Goal: Task Accomplishment & Management: Complete application form

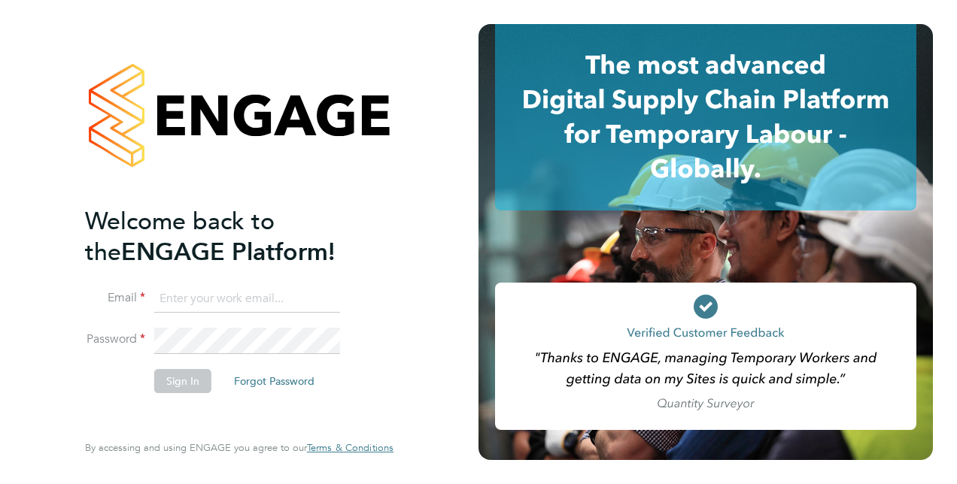
type input "[PERSON_NAME][EMAIL_ADDRESS][DOMAIN_NAME]"
click at [178, 373] on button "Sign In" at bounding box center [182, 381] width 57 height 24
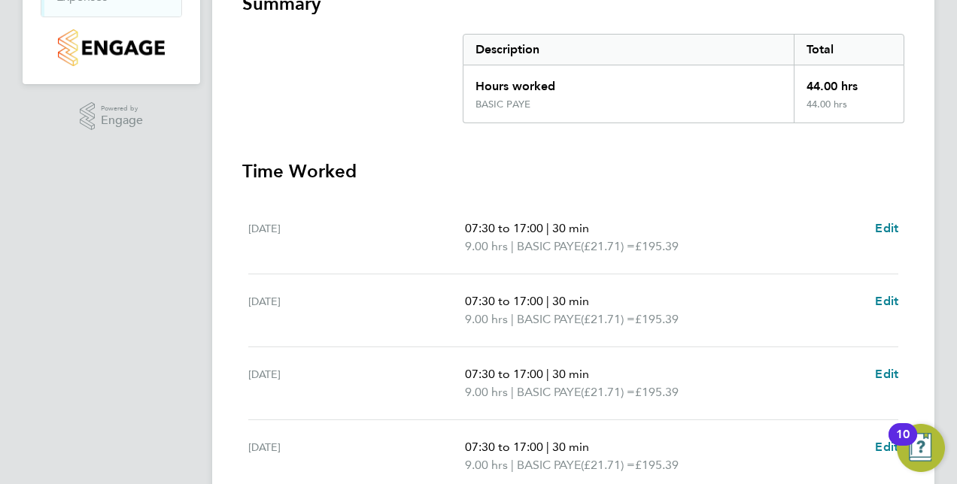
scroll to position [311, 0]
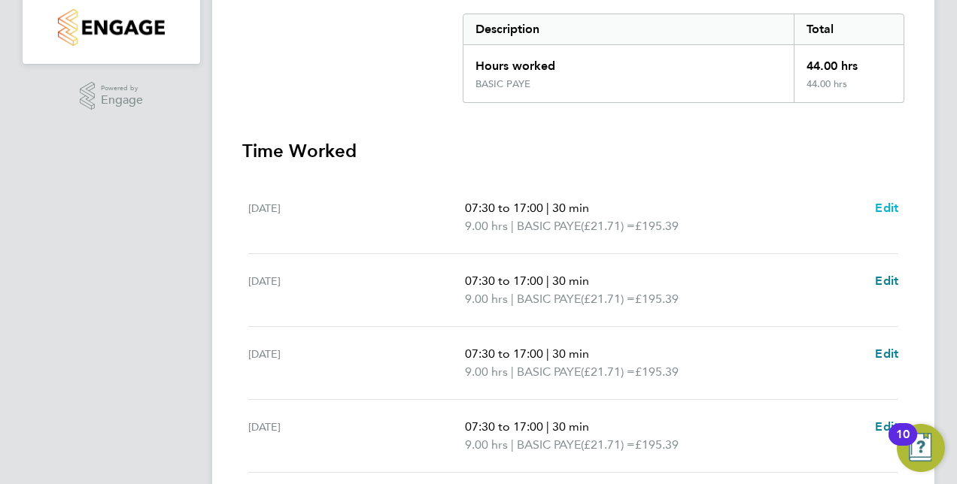
click at [885, 206] on span "Edit" at bounding box center [886, 208] width 23 height 14
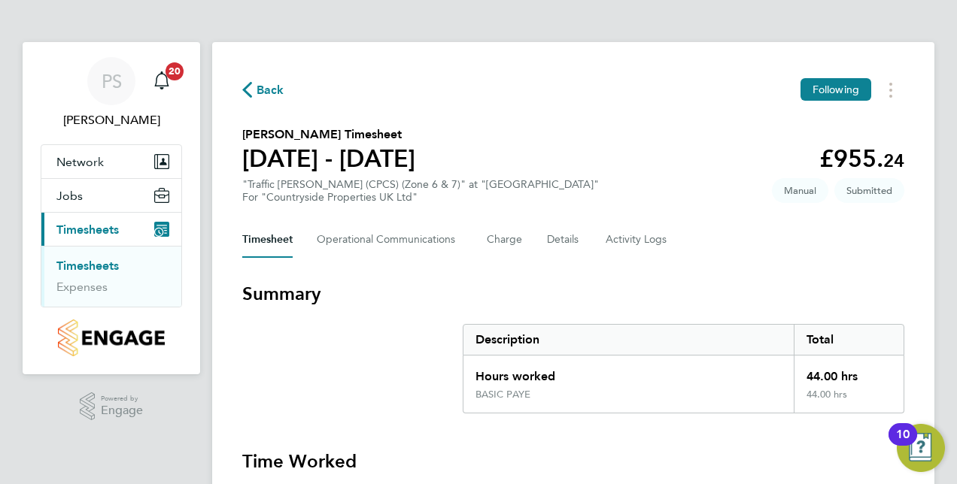
select select "30"
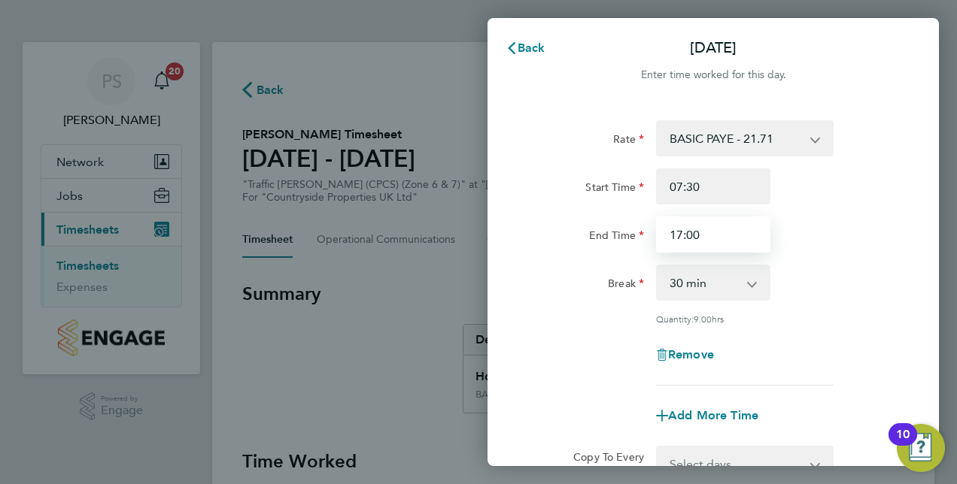
click at [682, 233] on input "17:00" at bounding box center [713, 235] width 114 height 36
click at [693, 235] on input "16:00" at bounding box center [713, 235] width 114 height 36
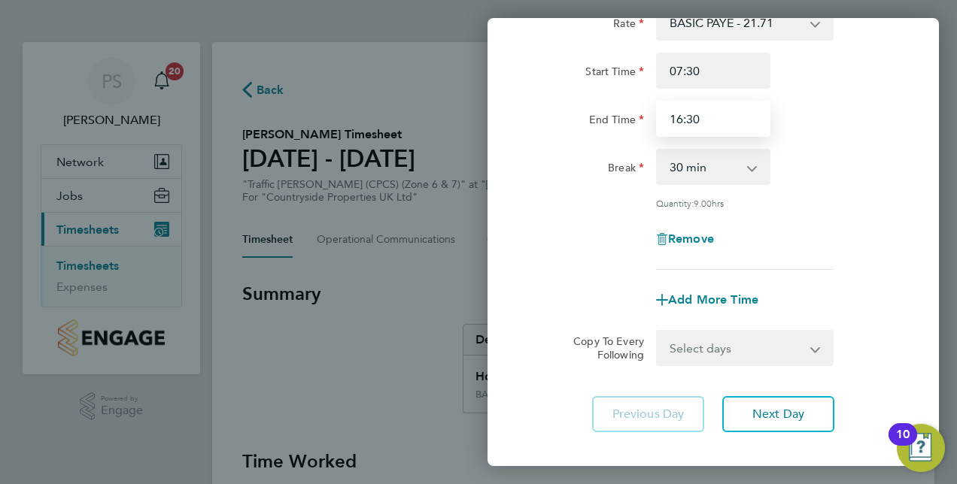
scroll to position [150, 0]
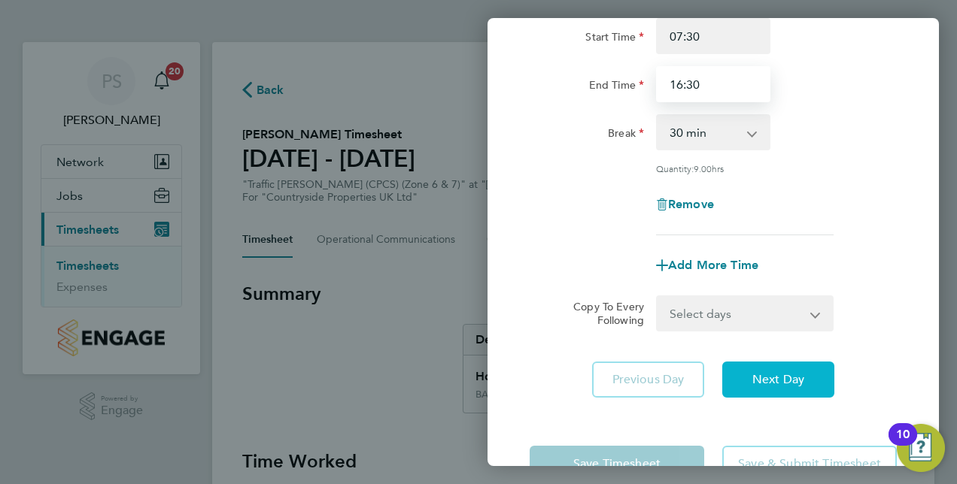
type input "16:30"
click at [787, 381] on span "Next Day" at bounding box center [778, 379] width 52 height 15
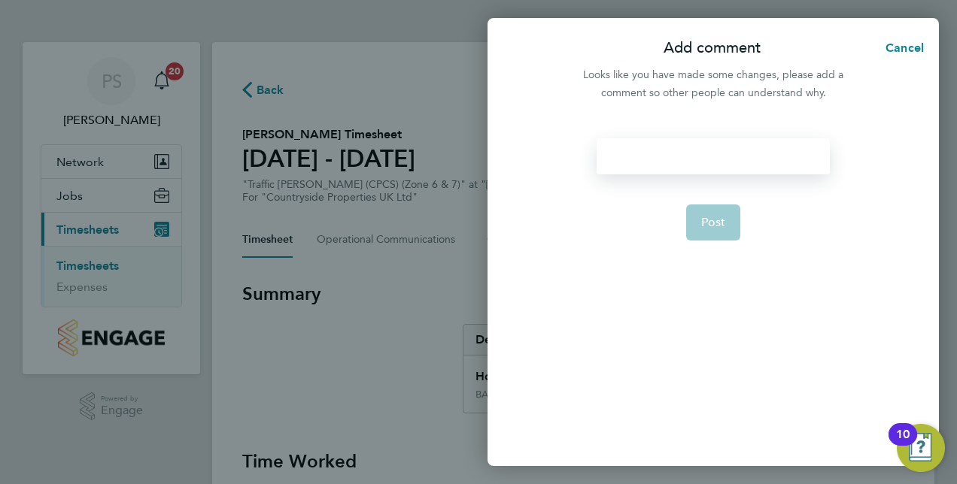
click at [651, 161] on div at bounding box center [713, 156] width 232 height 36
click at [728, 217] on button "Post" at bounding box center [713, 223] width 55 height 36
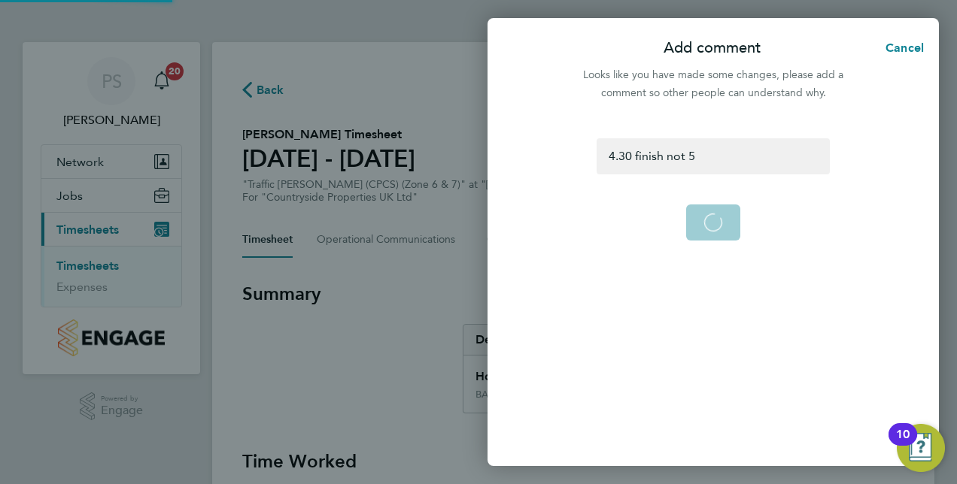
select select "30"
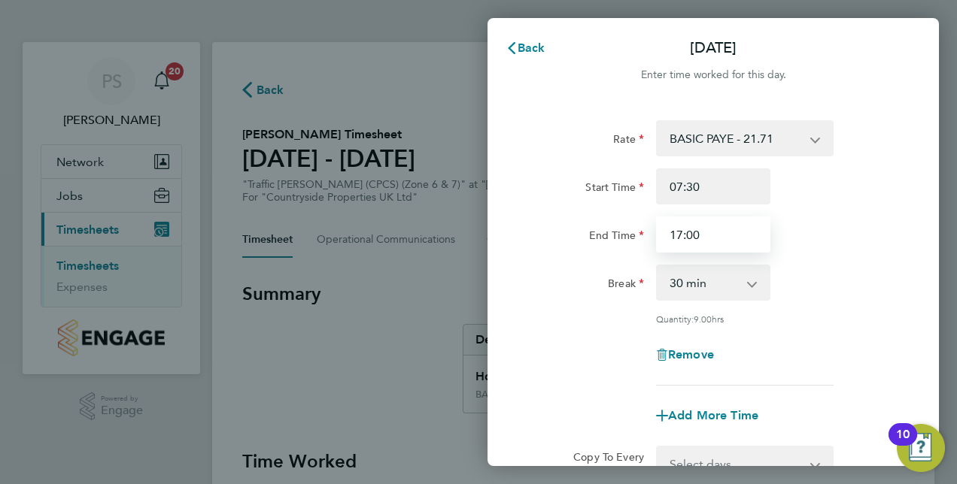
click at [681, 232] on input "17:00" at bounding box center [713, 235] width 114 height 36
click at [693, 235] on input "16:00" at bounding box center [713, 235] width 114 height 36
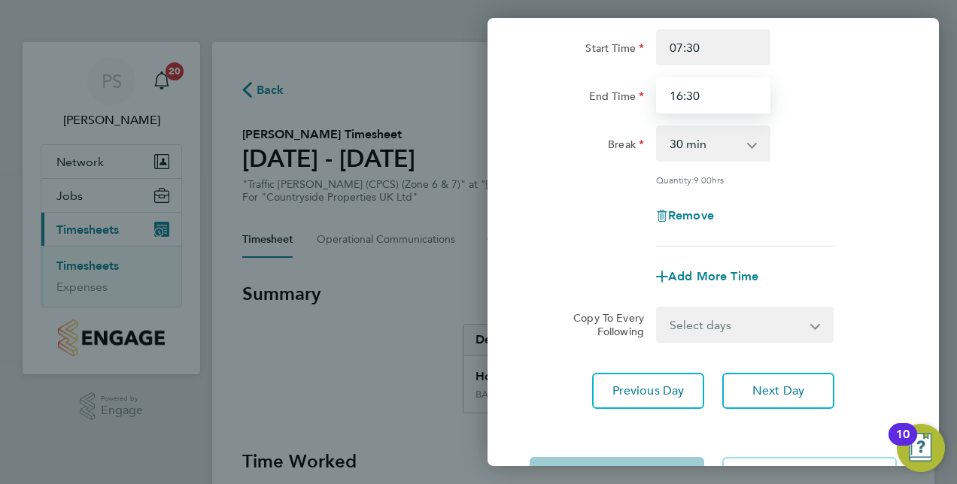
scroll to position [150, 0]
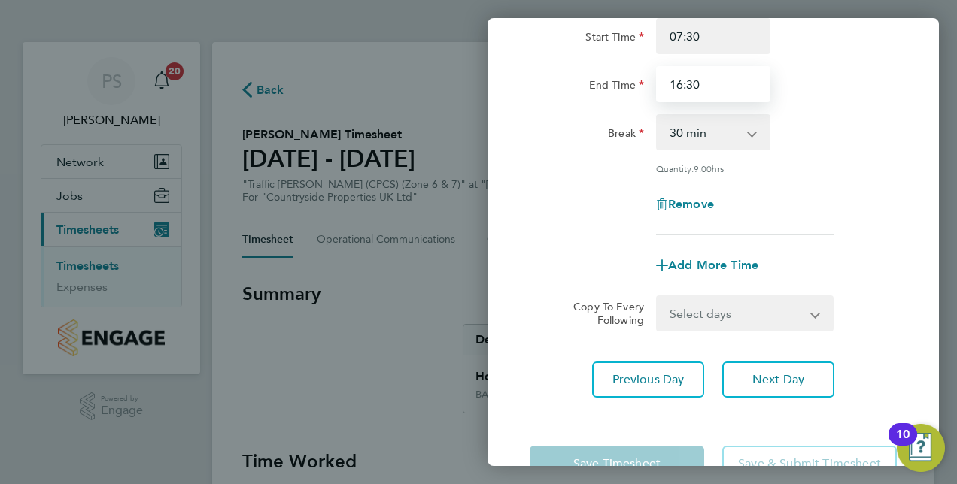
type input "16:30"
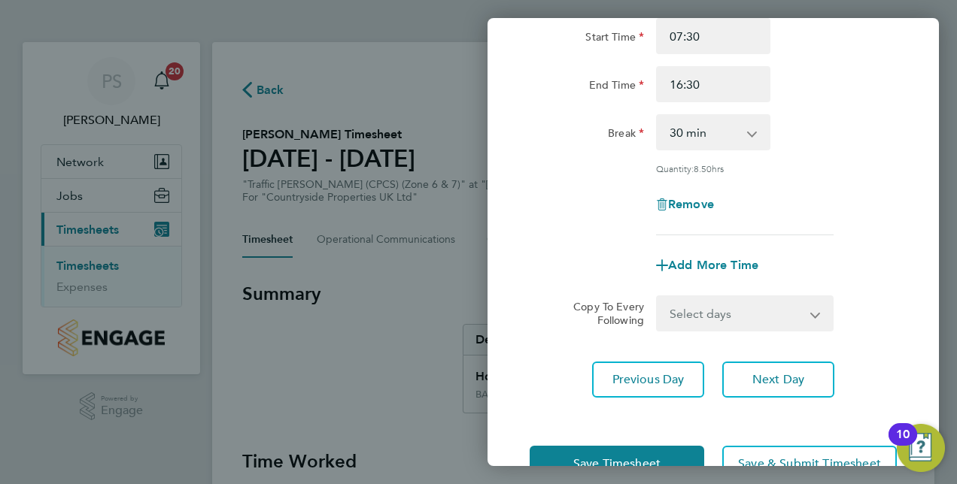
click at [818, 311] on app-icon-cross-button at bounding box center [824, 313] width 18 height 33
click at [815, 314] on app-icon-cross-button at bounding box center [824, 313] width 18 height 33
click at [769, 370] on button "Next Day" at bounding box center [778, 380] width 112 height 36
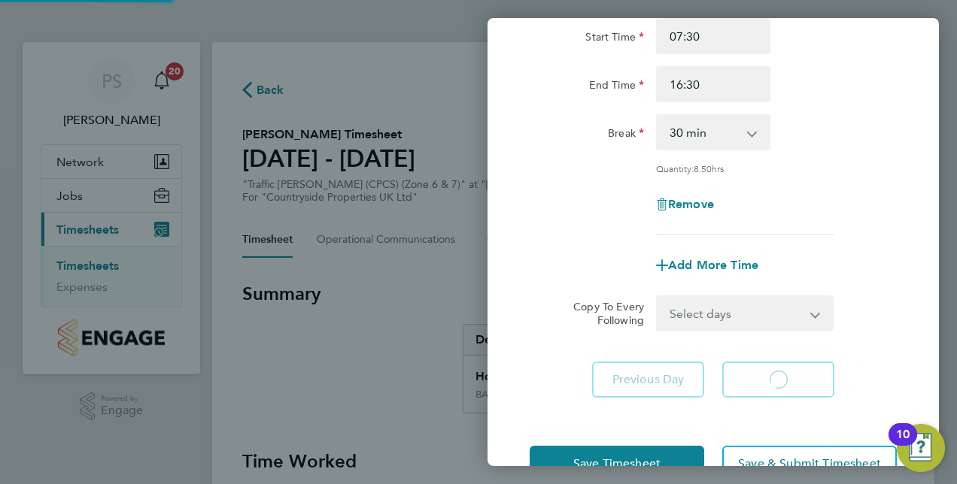
select select "30"
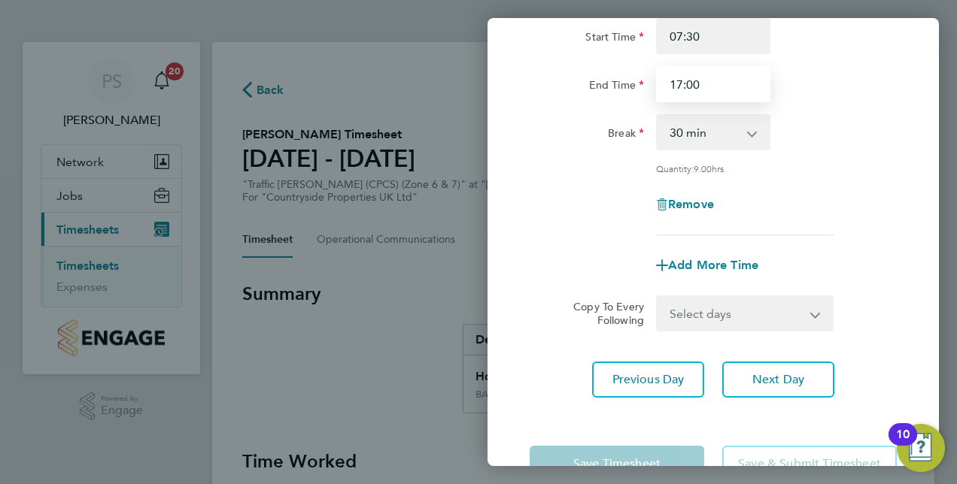
click at [680, 83] on input "17:00" at bounding box center [713, 84] width 114 height 36
click at [692, 84] on input "16:00" at bounding box center [713, 84] width 114 height 36
type input "16:30"
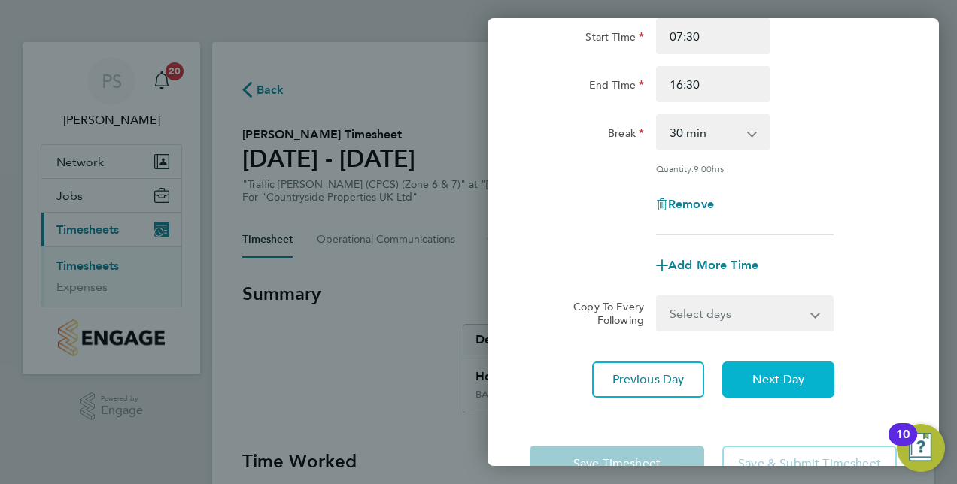
click at [780, 383] on span "Next Day" at bounding box center [778, 379] width 52 height 15
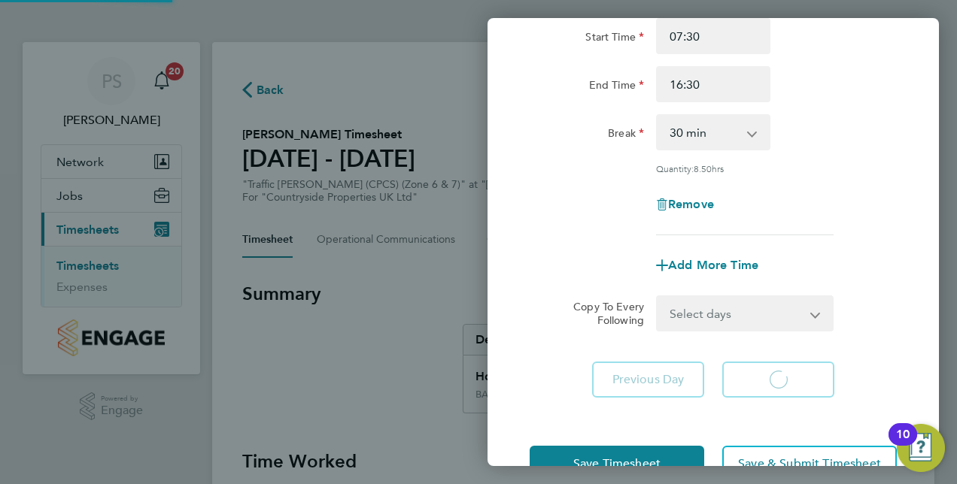
select select "30"
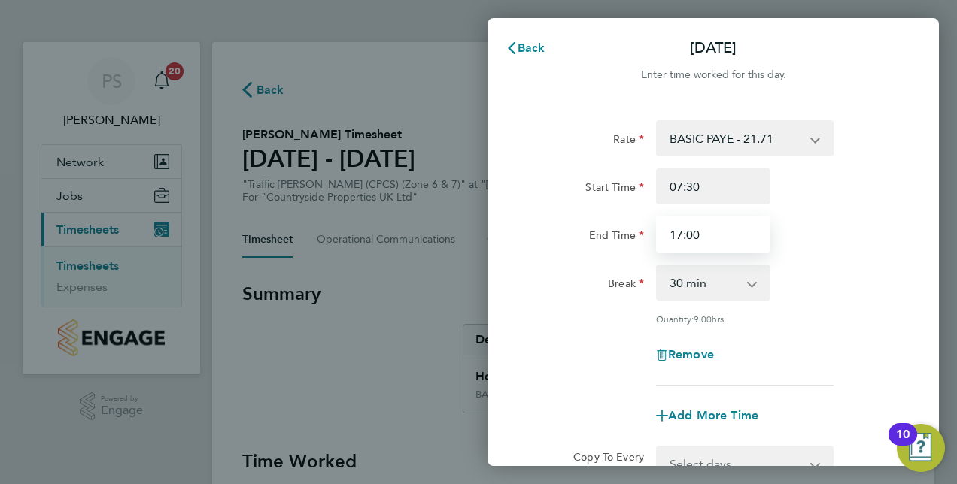
click at [681, 233] on input "17:00" at bounding box center [713, 235] width 114 height 36
click at [692, 232] on input "16:00" at bounding box center [713, 235] width 114 height 36
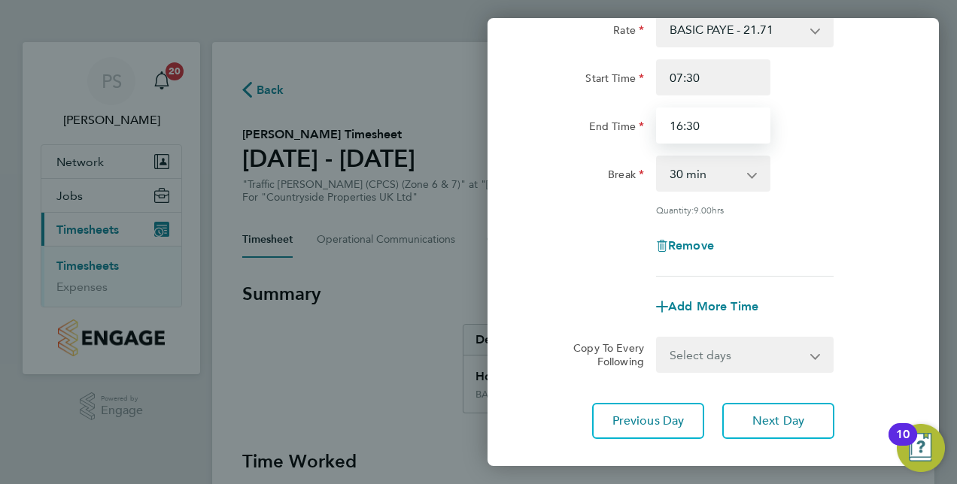
scroll to position [195, 0]
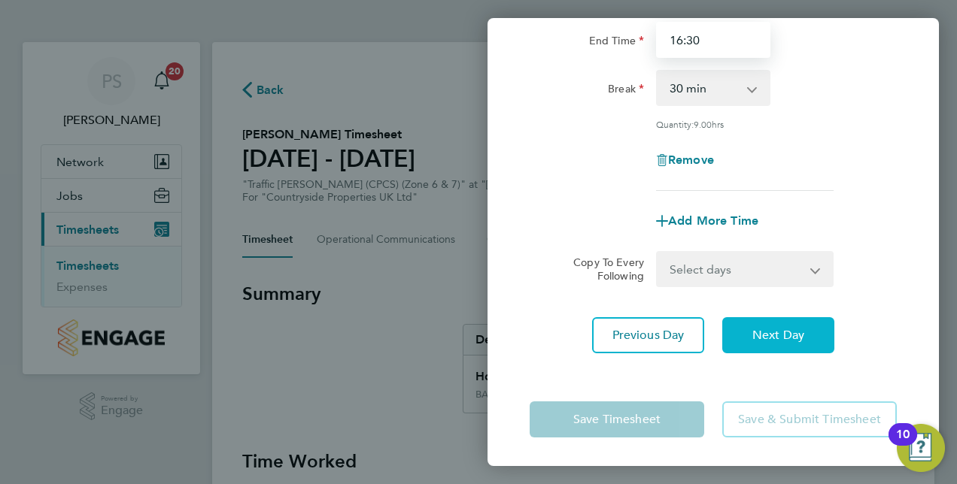
type input "16:30"
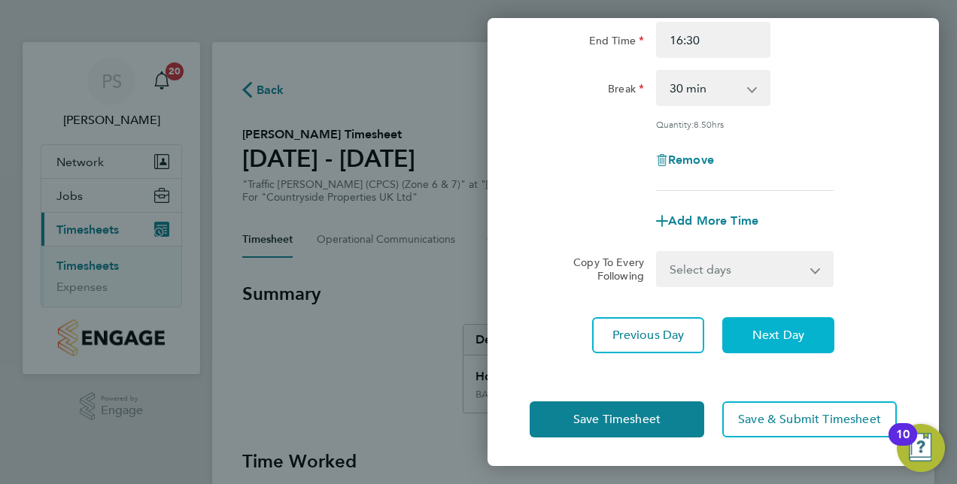
click at [780, 329] on span "Next Day" at bounding box center [778, 335] width 52 height 15
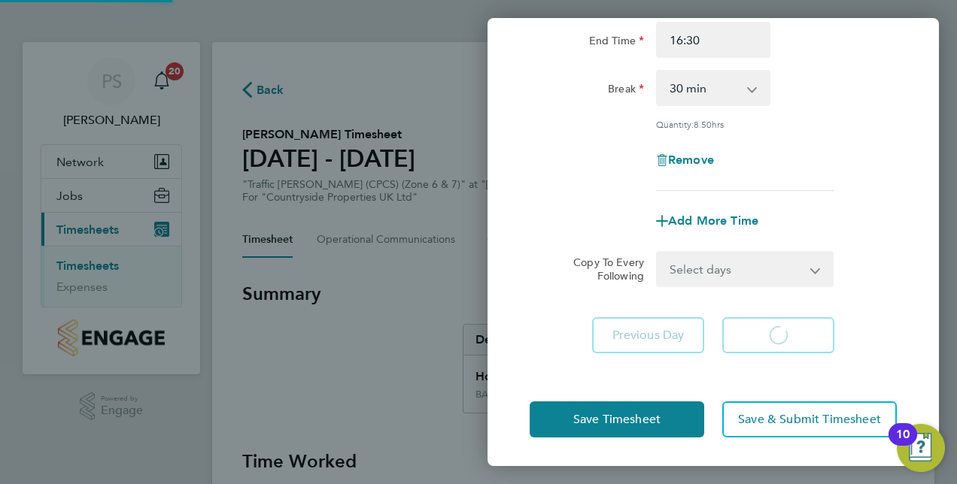
select select "30"
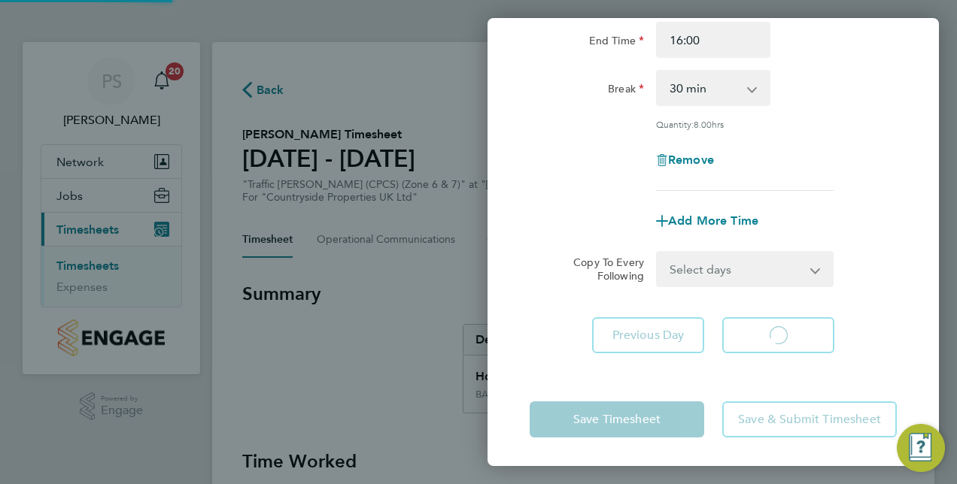
select select "30"
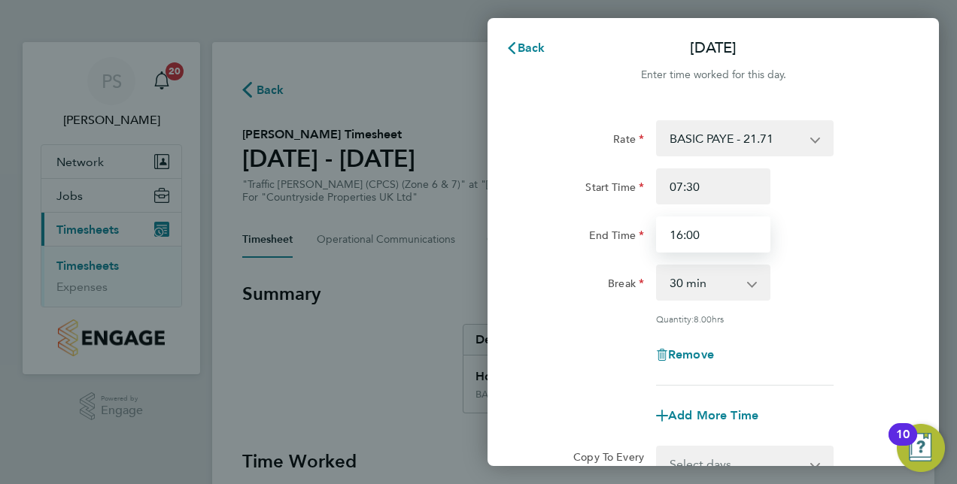
click at [682, 233] on input "16:00" at bounding box center [713, 235] width 114 height 36
click at [693, 233] on input "15:00" at bounding box center [713, 235] width 114 height 36
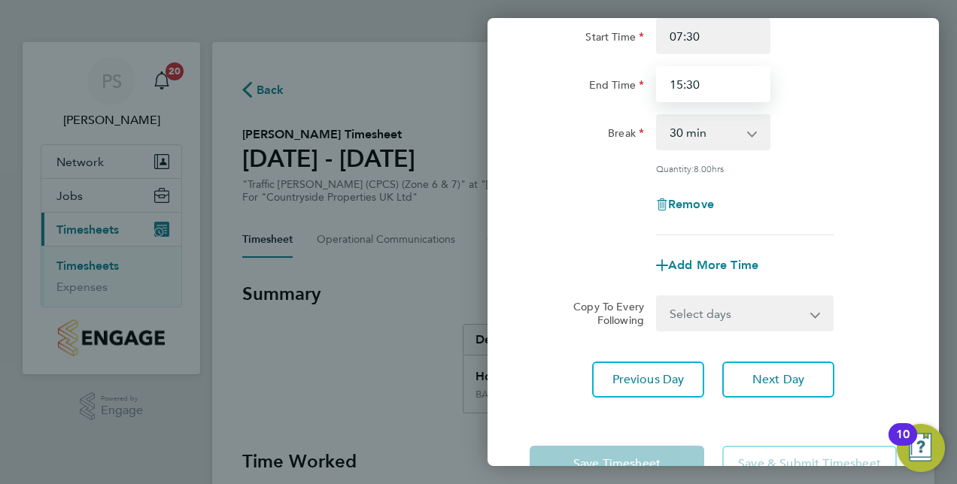
scroll to position [195, 0]
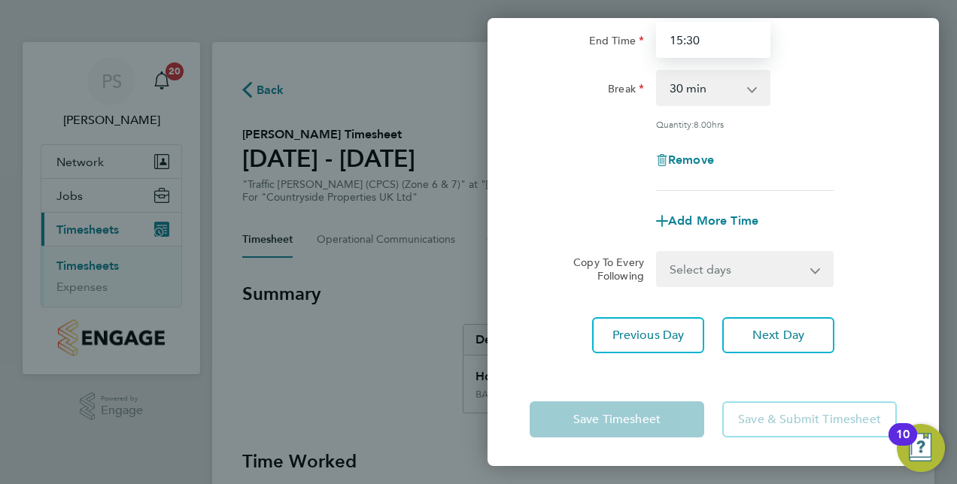
type input "15:30"
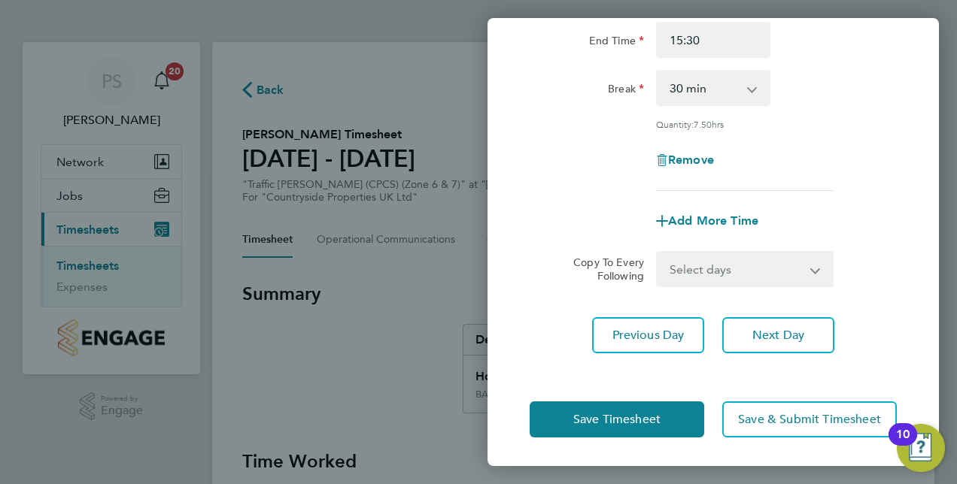
click at [876, 301] on div "Rate BASIC PAYE - 21.71 Start Time 07:30 End Time 15:30 Break 0 min 15 min 30 m…" at bounding box center [712, 139] width 451 height 464
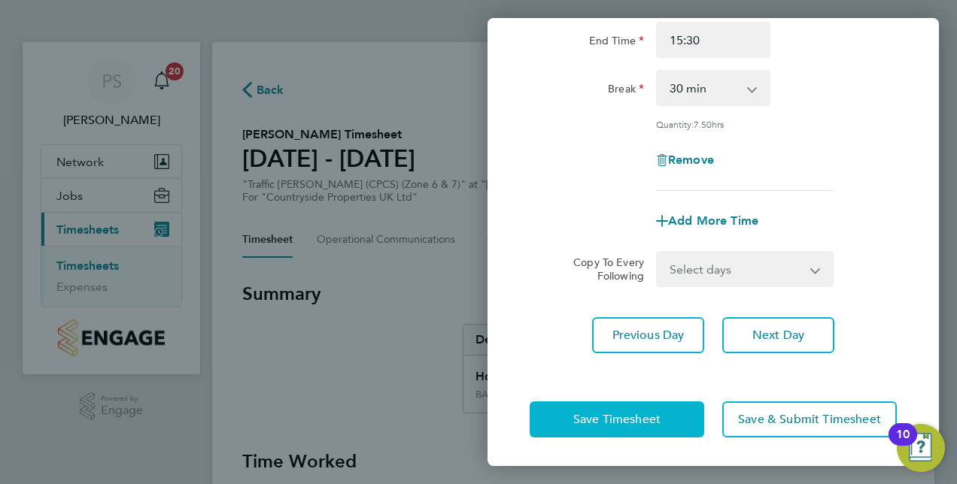
click at [611, 421] on span "Save Timesheet" at bounding box center [616, 419] width 87 height 15
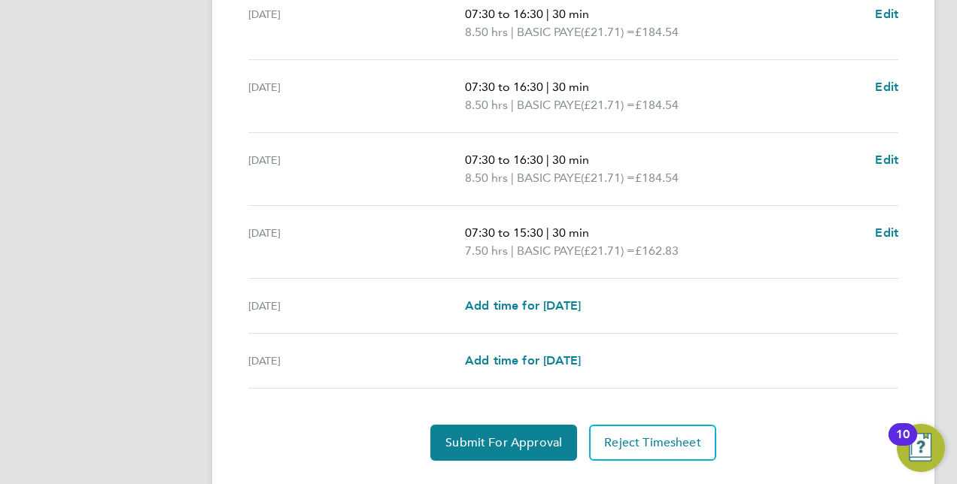
scroll to position [602, 0]
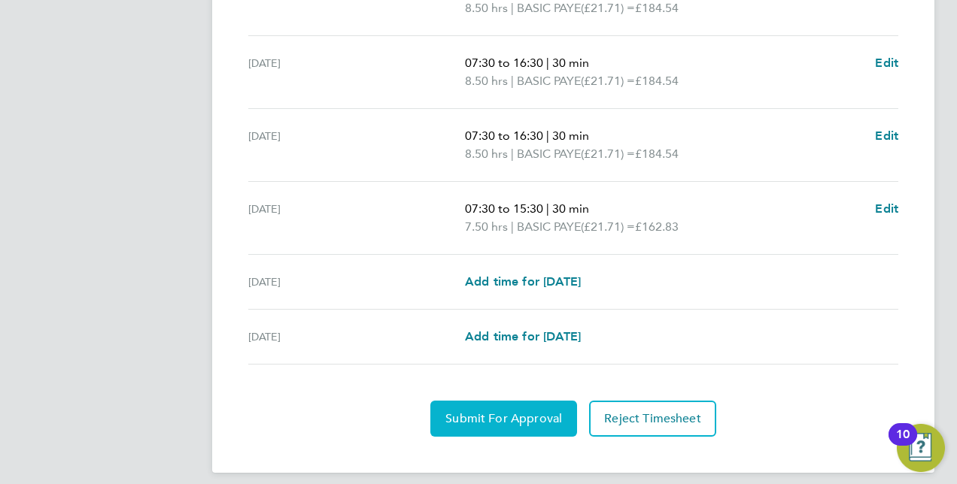
click at [498, 418] on span "Submit For Approval" at bounding box center [503, 418] width 117 height 15
click at [527, 412] on span "Approve Timesheet" at bounding box center [503, 418] width 111 height 15
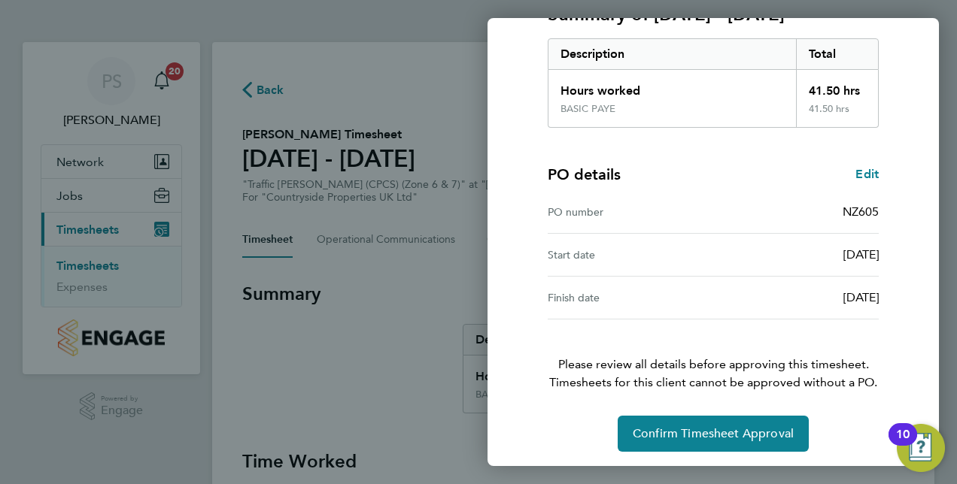
scroll to position [235, 0]
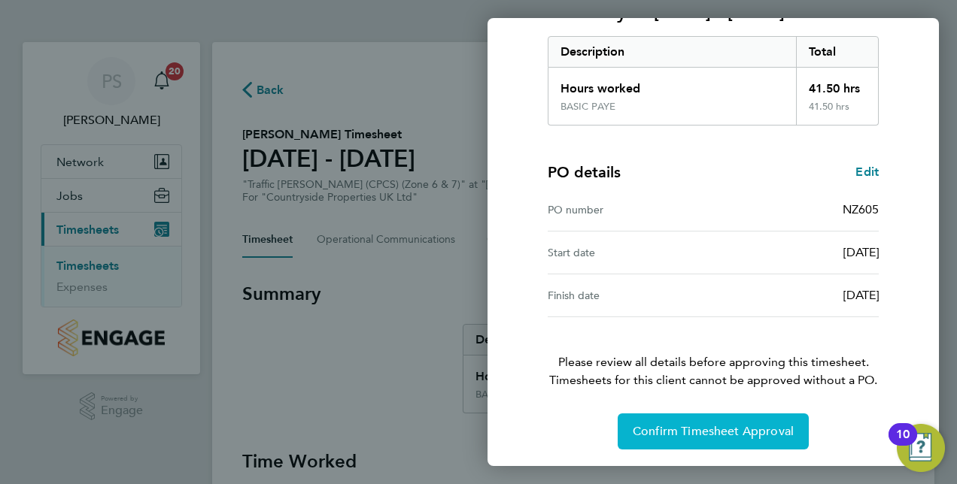
click at [727, 427] on span "Confirm Timesheet Approval" at bounding box center [713, 431] width 161 height 15
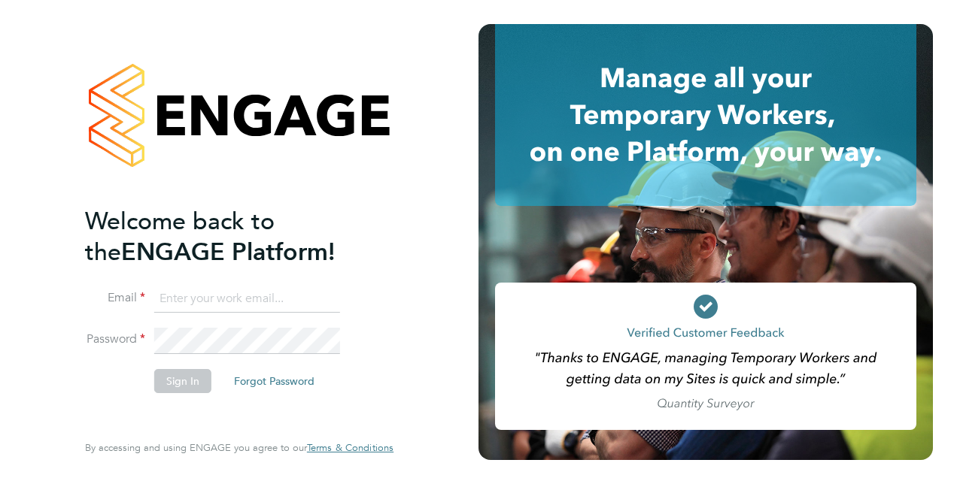
type input "[PERSON_NAME][EMAIL_ADDRESS][DOMAIN_NAME]"
click at [178, 380] on button "Sign In" at bounding box center [182, 381] width 57 height 24
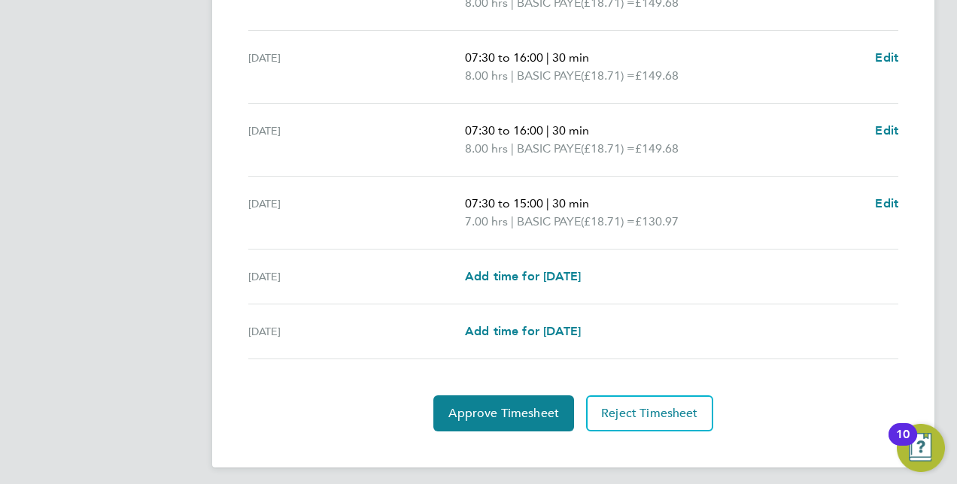
scroll to position [612, 0]
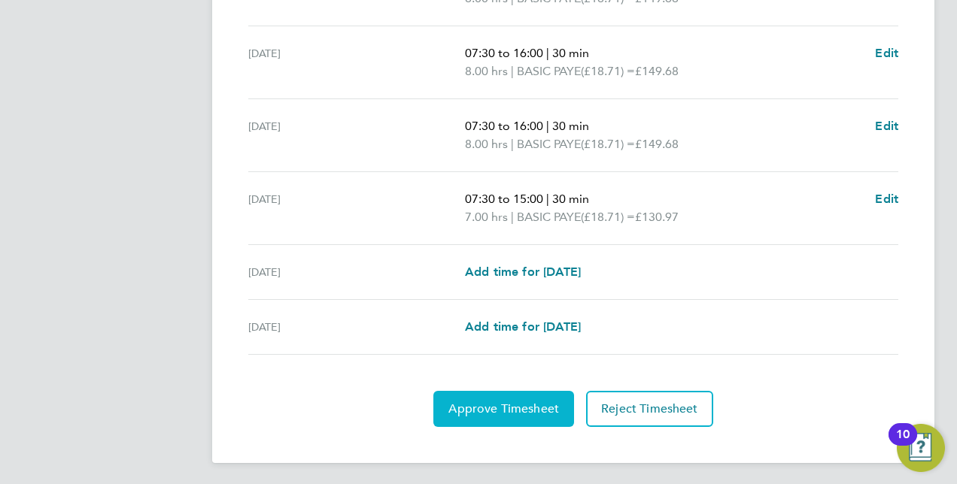
click at [518, 406] on span "Approve Timesheet" at bounding box center [503, 409] width 111 height 15
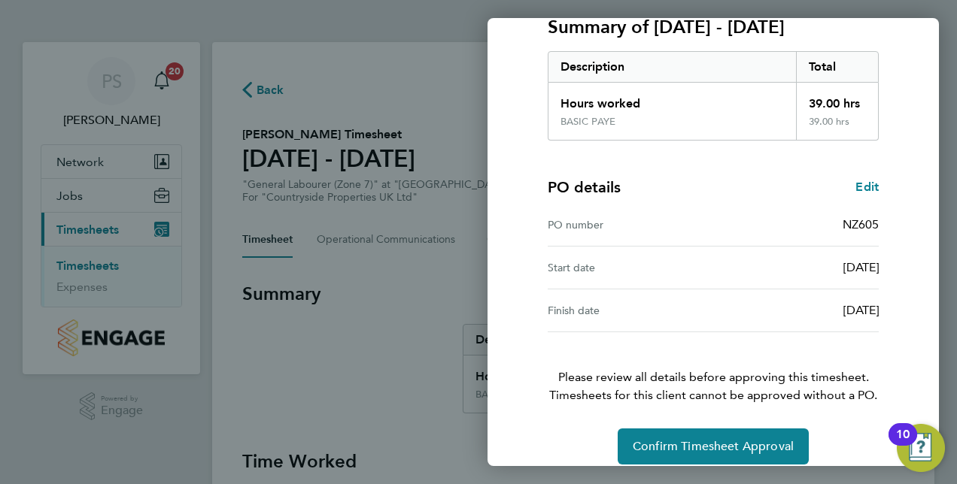
scroll to position [235, 0]
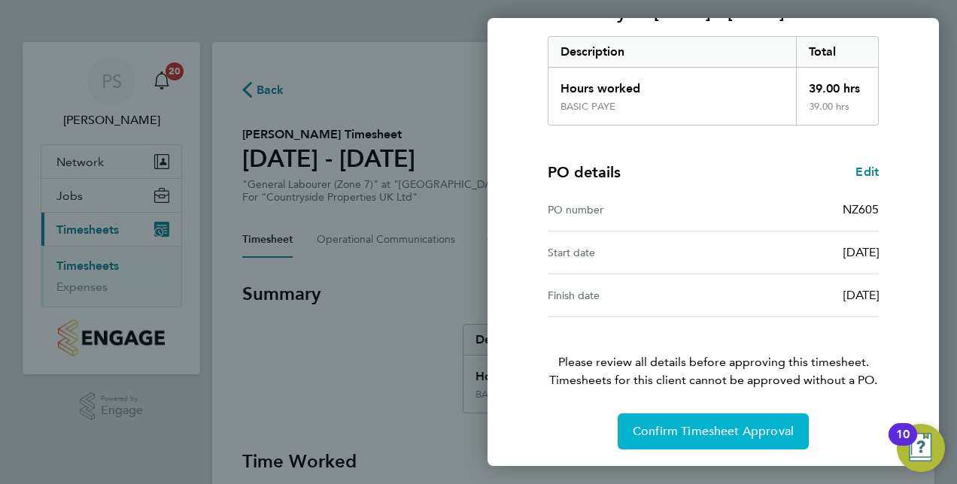
click at [721, 424] on span "Confirm Timesheet Approval" at bounding box center [713, 431] width 161 height 15
